Goal: Information Seeking & Learning: Check status

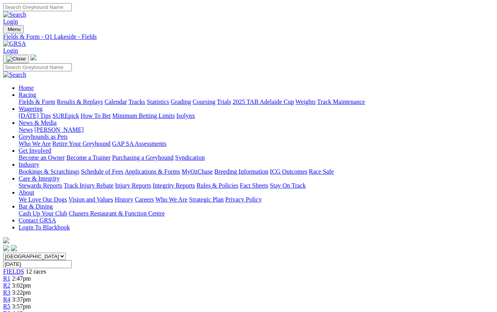
click at [31, 99] on link "Fields & Form" at bounding box center [37, 102] width 36 height 7
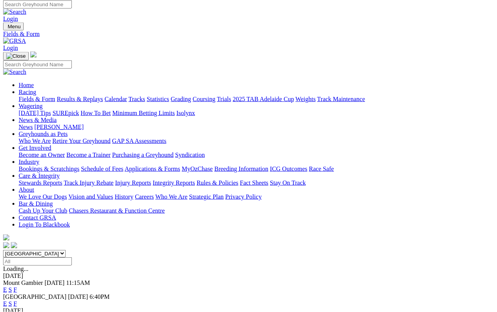
scroll to position [2, 0]
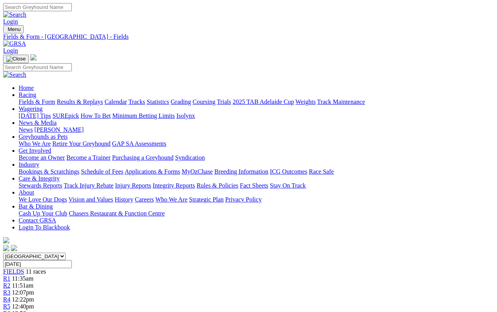
click at [33, 99] on link "Fields & Form" at bounding box center [37, 102] width 36 height 7
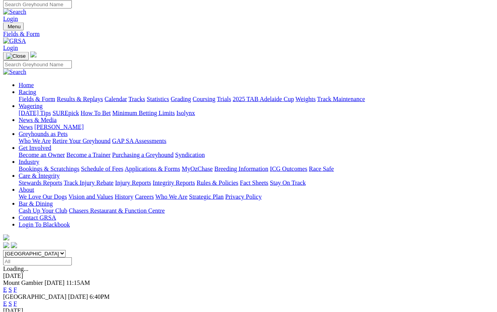
click at [66, 250] on select "South Australia New South Wales Northern Territory Queensland Tasmania Victoria…" at bounding box center [34, 253] width 62 height 7
select select "QLD"
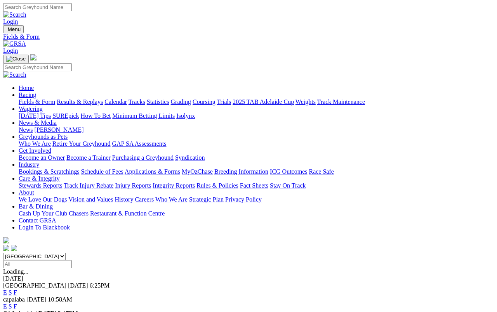
click at [87, 99] on link "Results & Replays" at bounding box center [80, 102] width 46 height 7
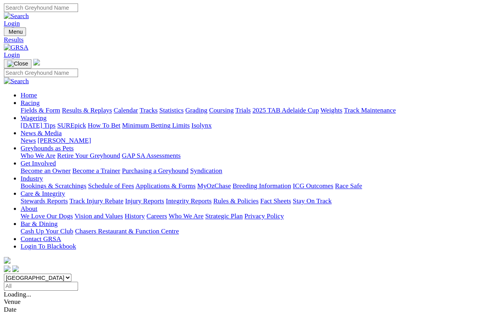
scroll to position [3, 0]
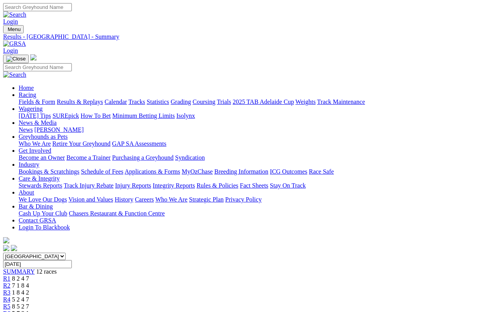
click at [97, 99] on link "Results & Replays" at bounding box center [80, 102] width 46 height 7
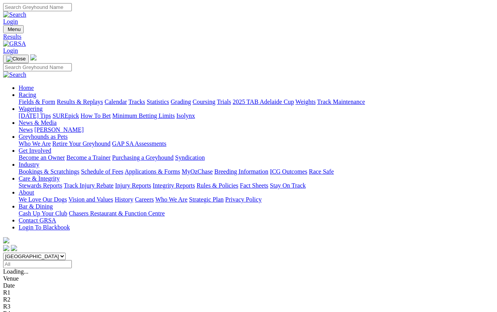
scroll to position [3, 0]
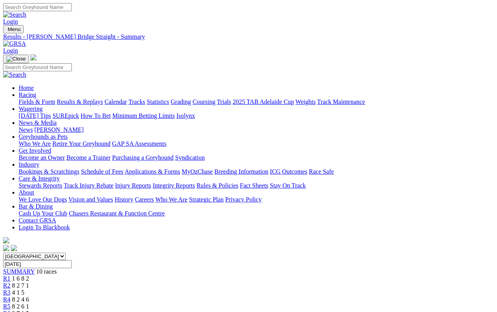
scroll to position [3, 0]
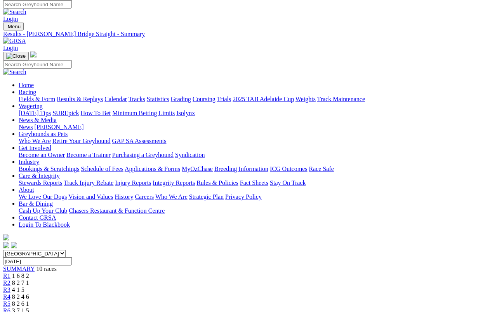
click at [97, 96] on link "Results & Replays" at bounding box center [80, 99] width 46 height 7
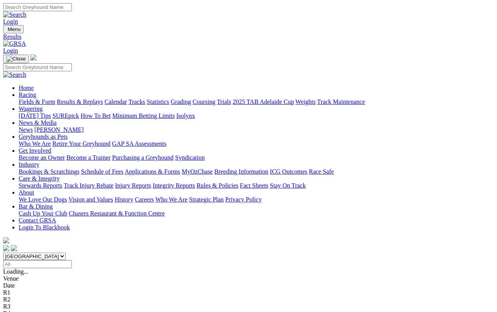
scroll to position [3, 0]
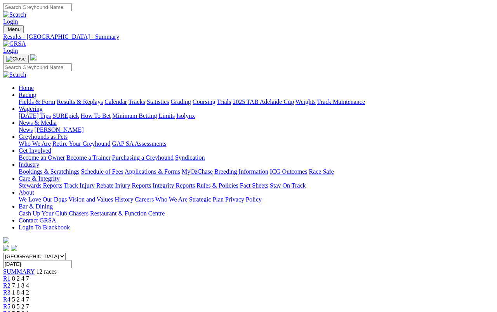
scroll to position [3, 0]
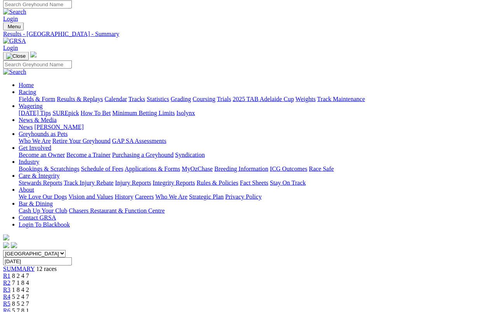
click at [29, 96] on link "Fields & Form" at bounding box center [37, 99] width 36 height 7
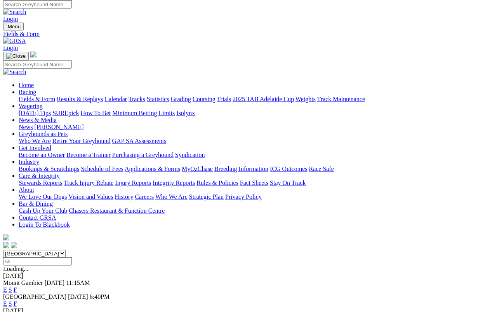
scroll to position [2, 0]
click at [86, 96] on link "Results & Replays" at bounding box center [80, 99] width 46 height 7
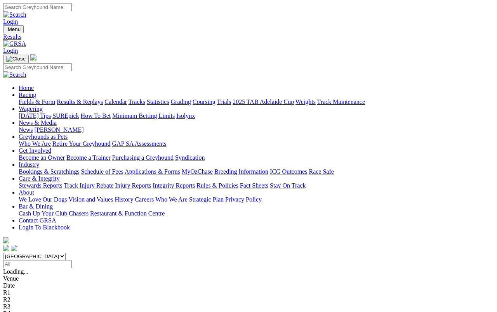
scroll to position [3, 0]
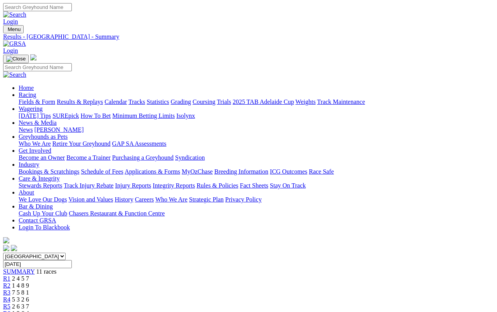
scroll to position [3, 0]
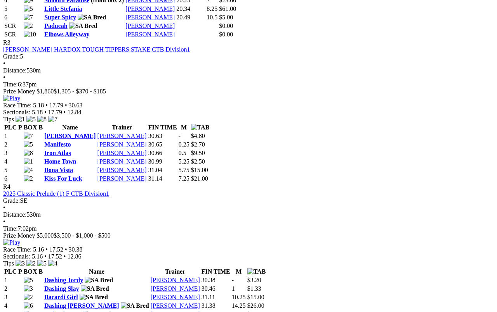
scroll to position [654, 0]
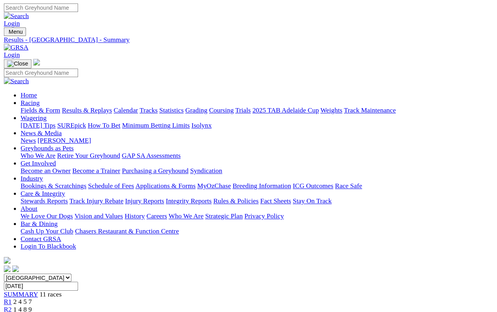
scroll to position [727, 0]
